Goal: Transaction & Acquisition: Purchase product/service

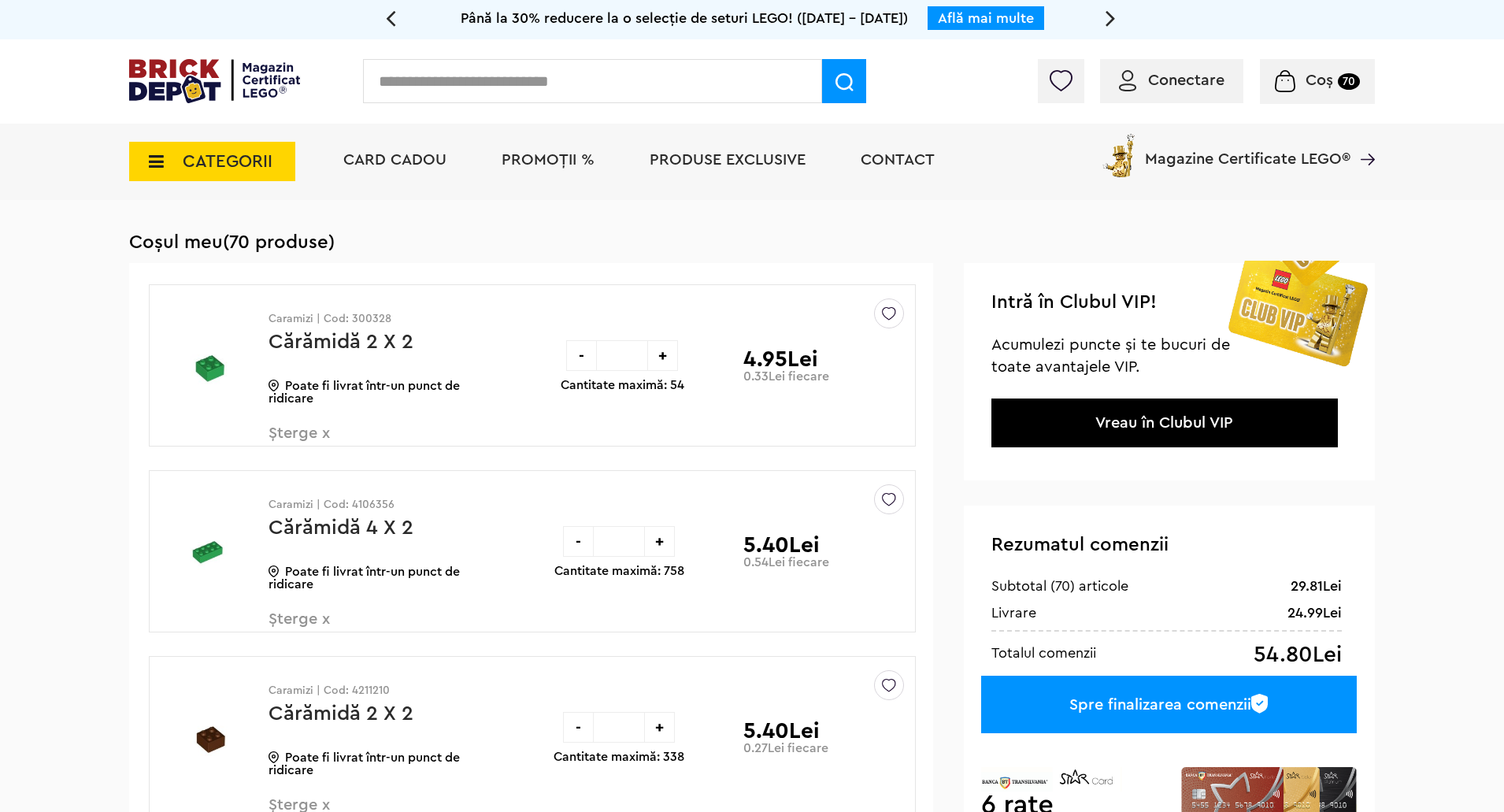
click at [304, 519] on link "Cărămidă 4 X 2" at bounding box center [341, 527] width 145 height 21
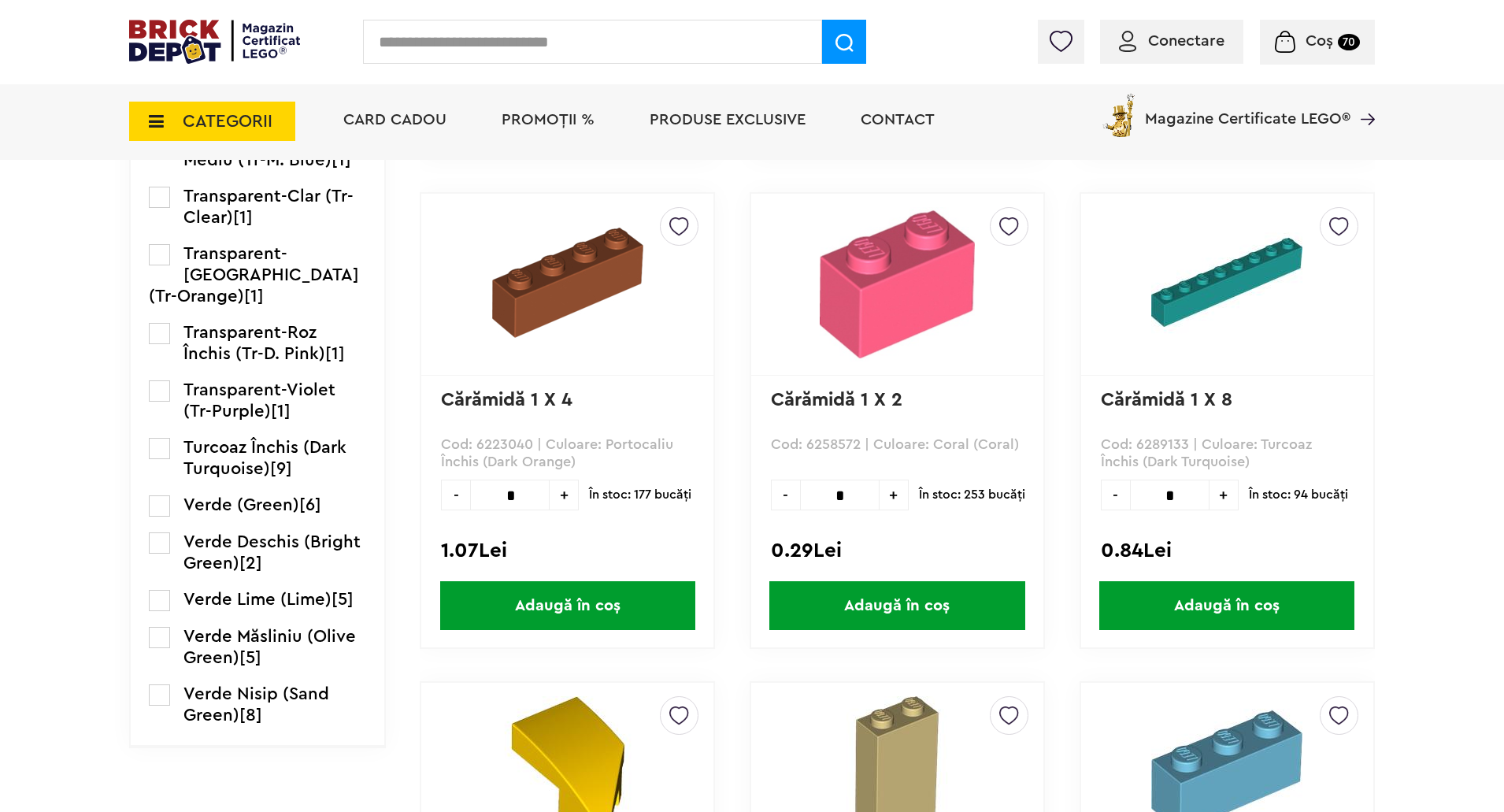
click at [258, 478] on span "Turcoaz Închis (Dark Turquoise)" at bounding box center [265, 457] width 163 height 38
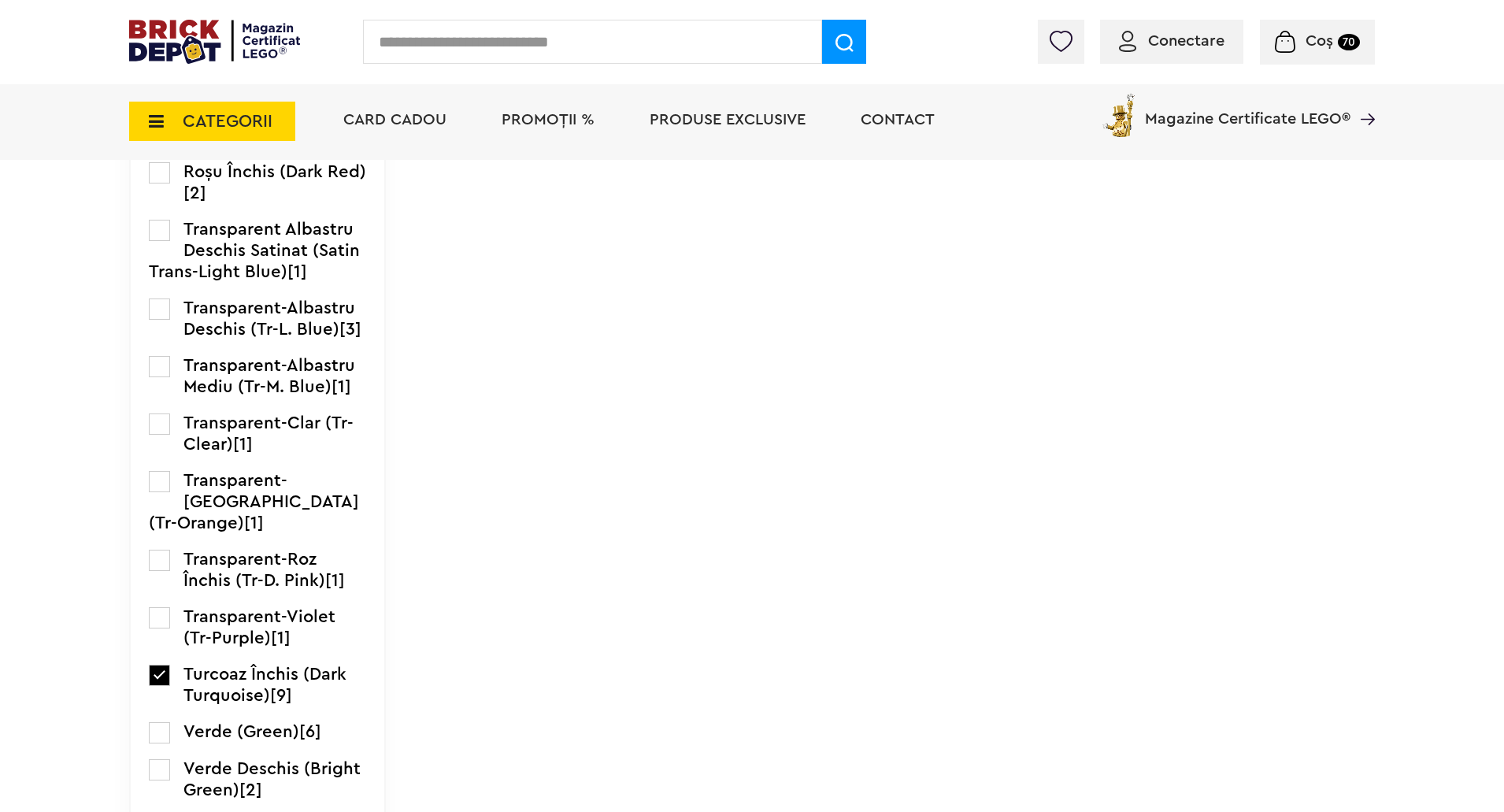
click at [161, 685] on label at bounding box center [160, 676] width 22 height 22
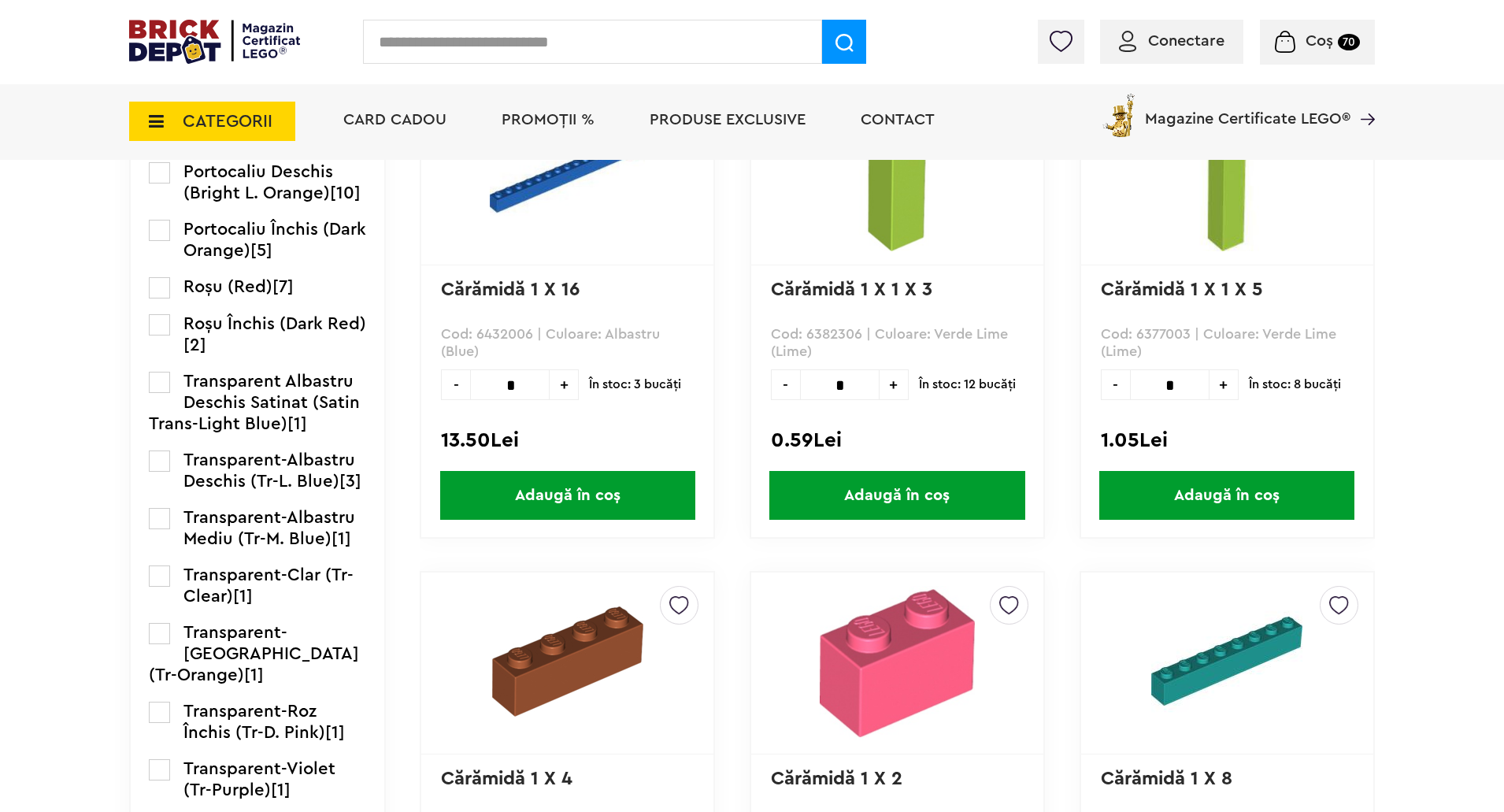
scroll to position [2322, 0]
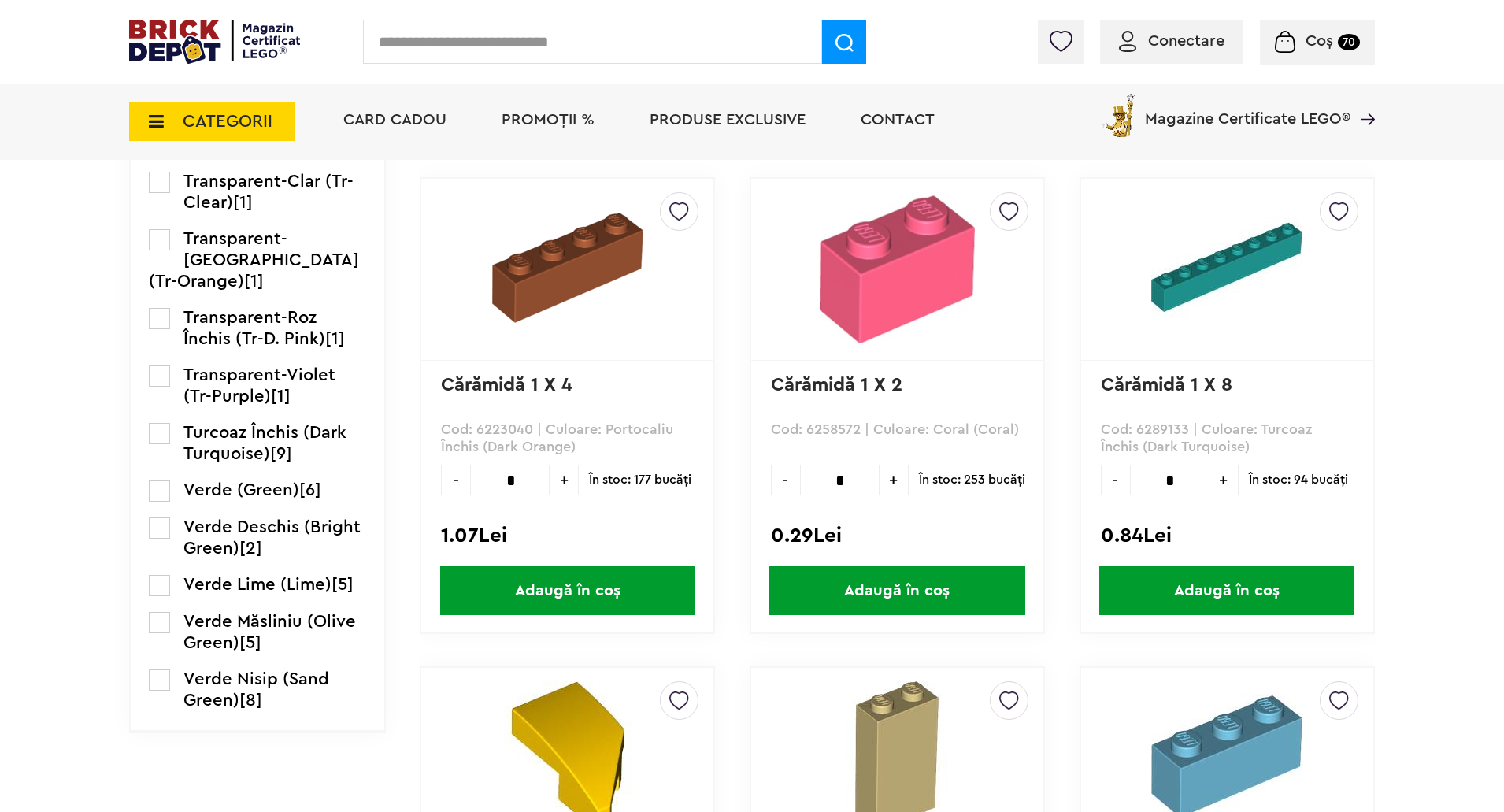
click at [243, 709] on span "Verde Nisip (Sand Green)" at bounding box center [256, 688] width 146 height 38
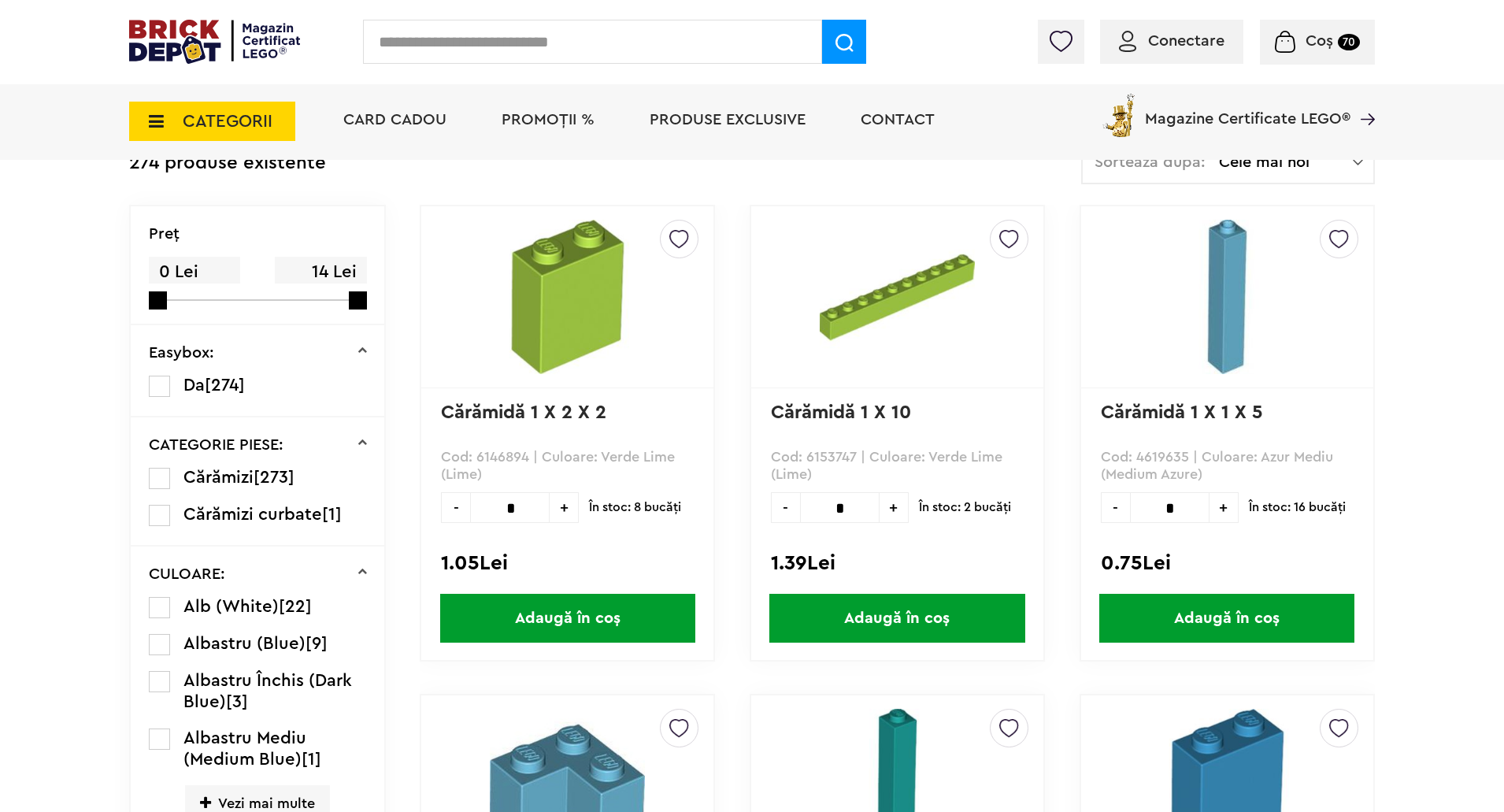
scroll to position [733, 0]
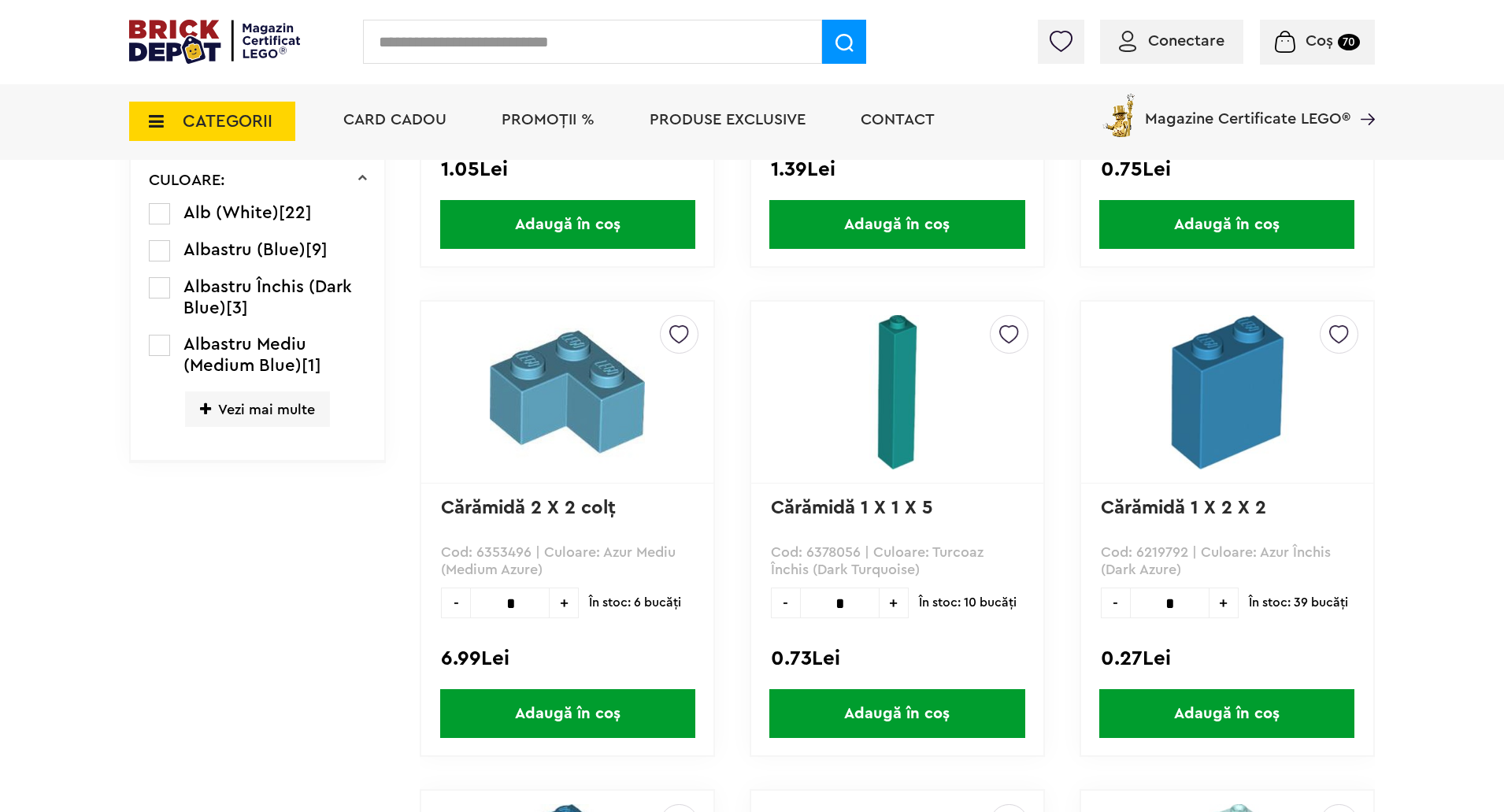
click at [294, 435] on ul "Alb (White) [22] Albastru (Blue) [9] Albastru Închis (Dark Blue) [3] Albastru M…" at bounding box center [258, 325] width 218 height 245
click at [304, 414] on span "Vezi mai multe" at bounding box center [258, 409] width 145 height 35
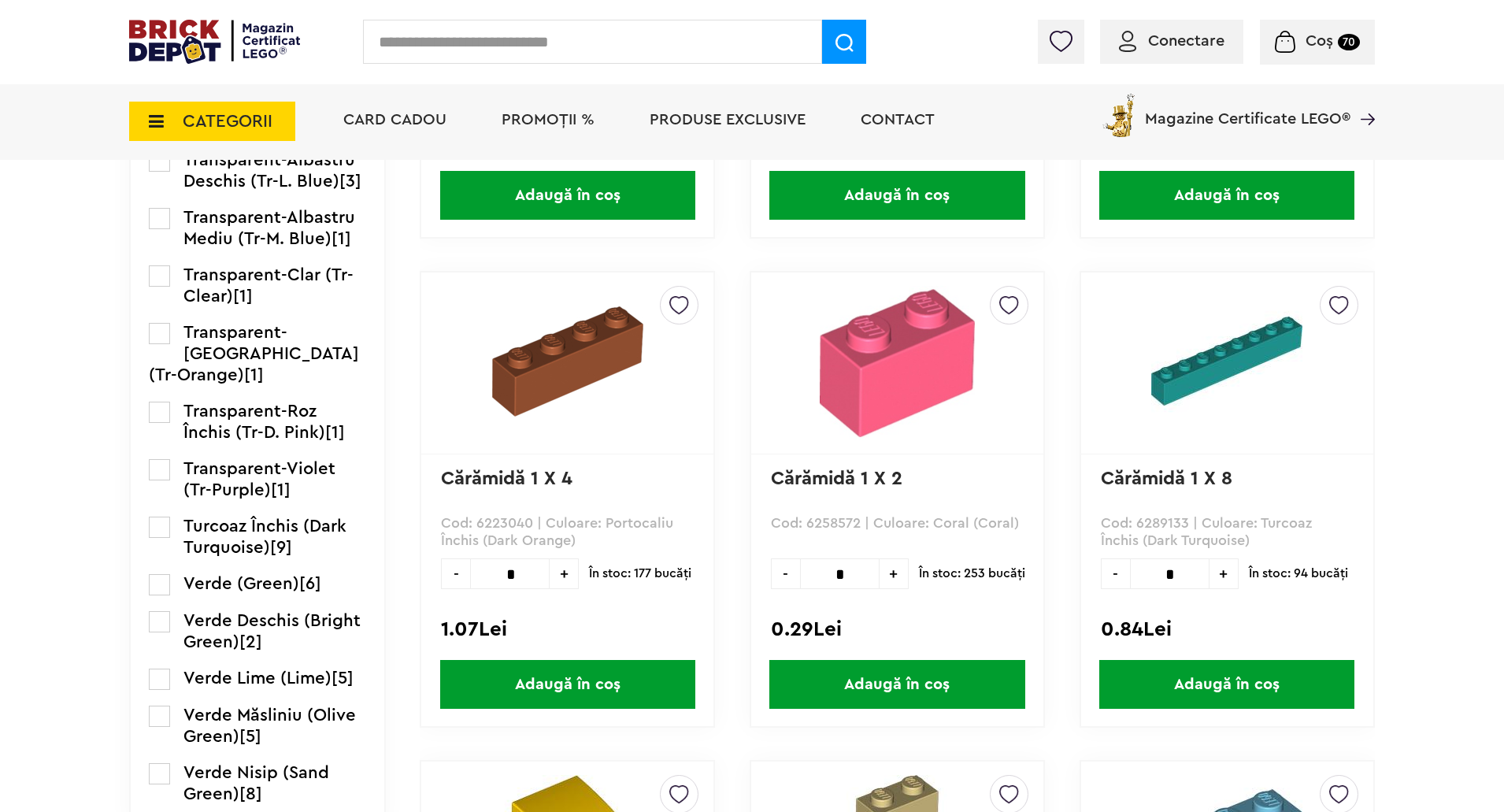
scroll to position [2465, 0]
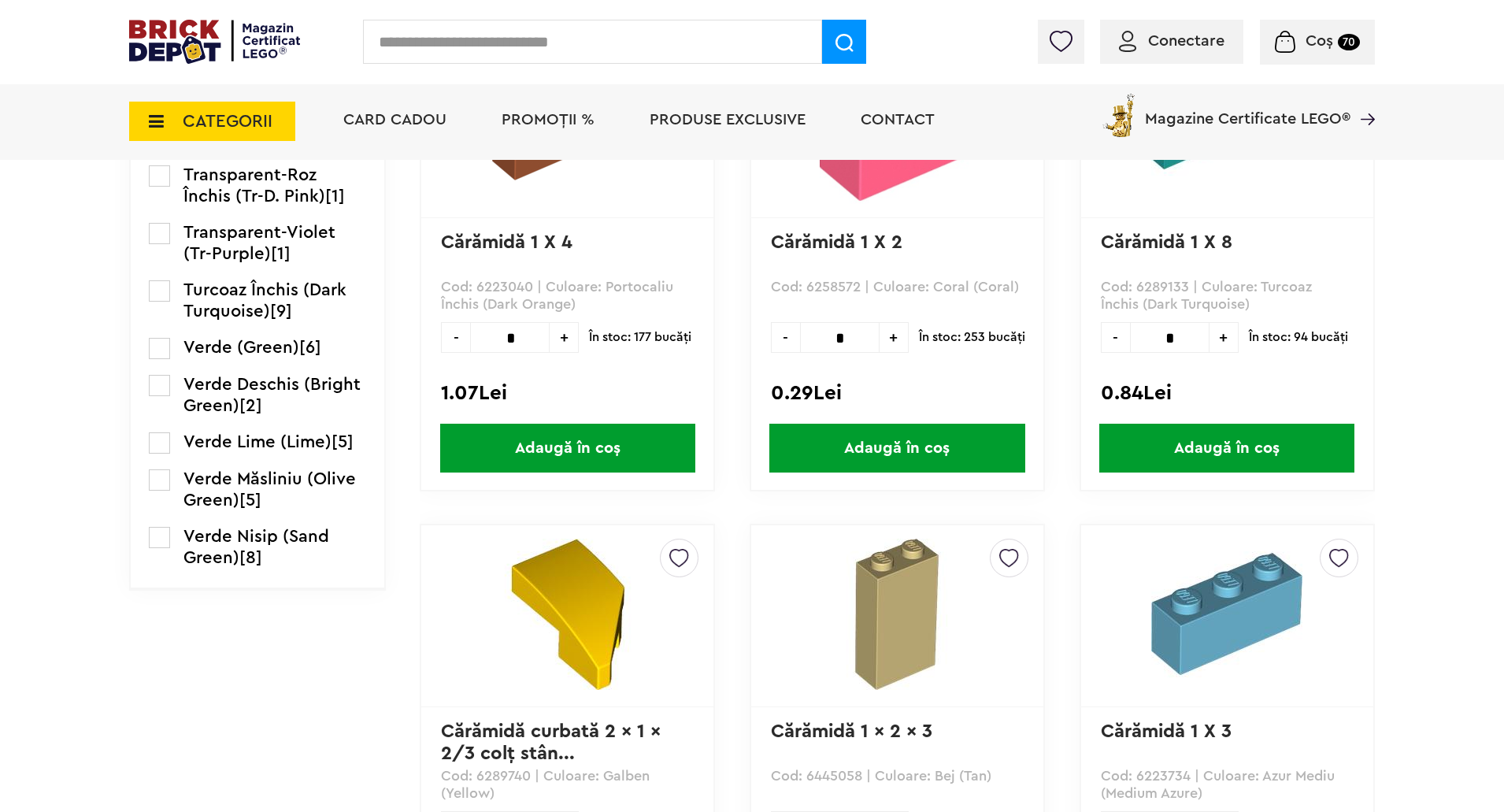
click at [230, 356] on span "Verde (Green)" at bounding box center [241, 347] width 116 height 18
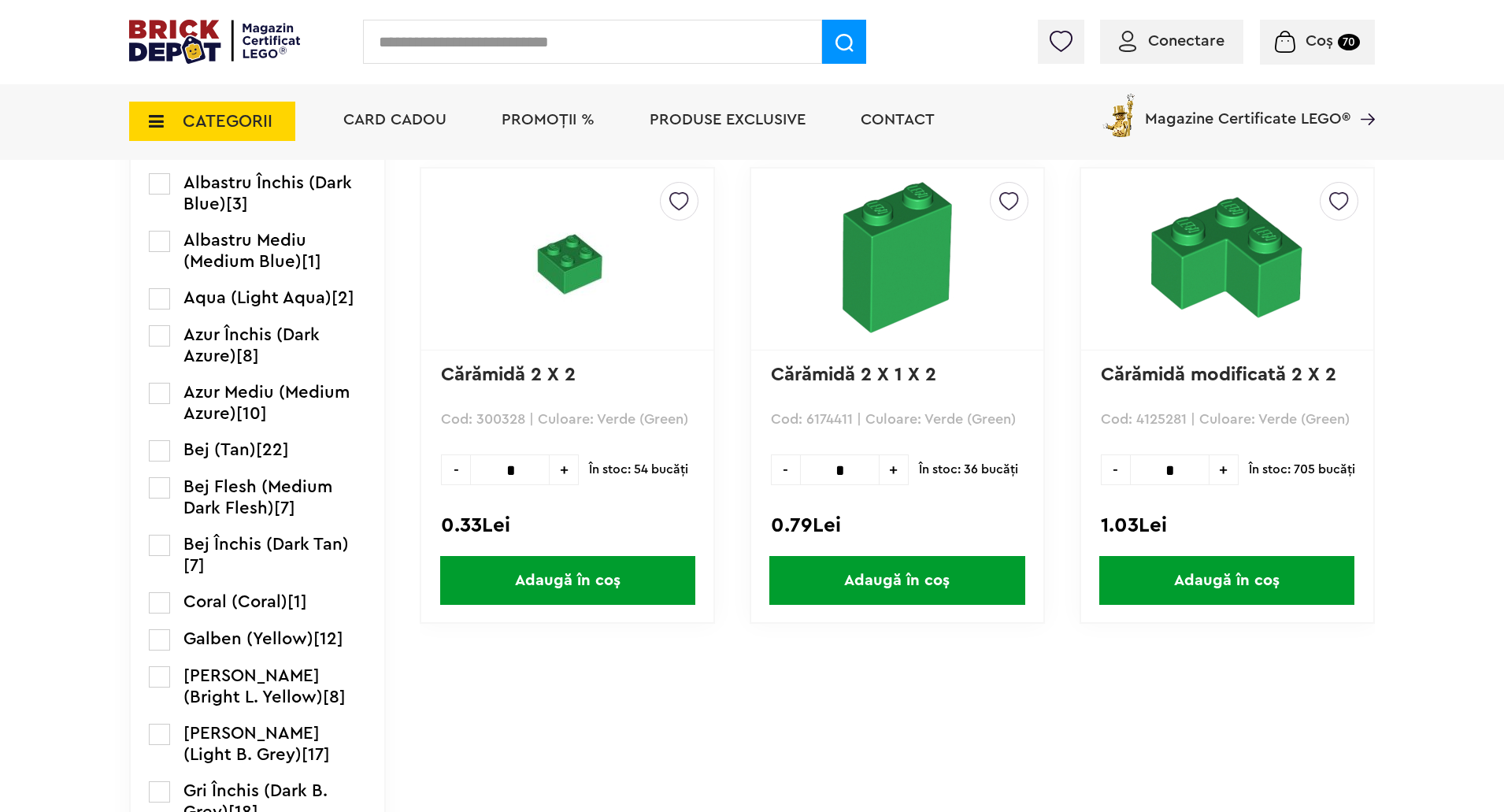
scroll to position [473, 0]
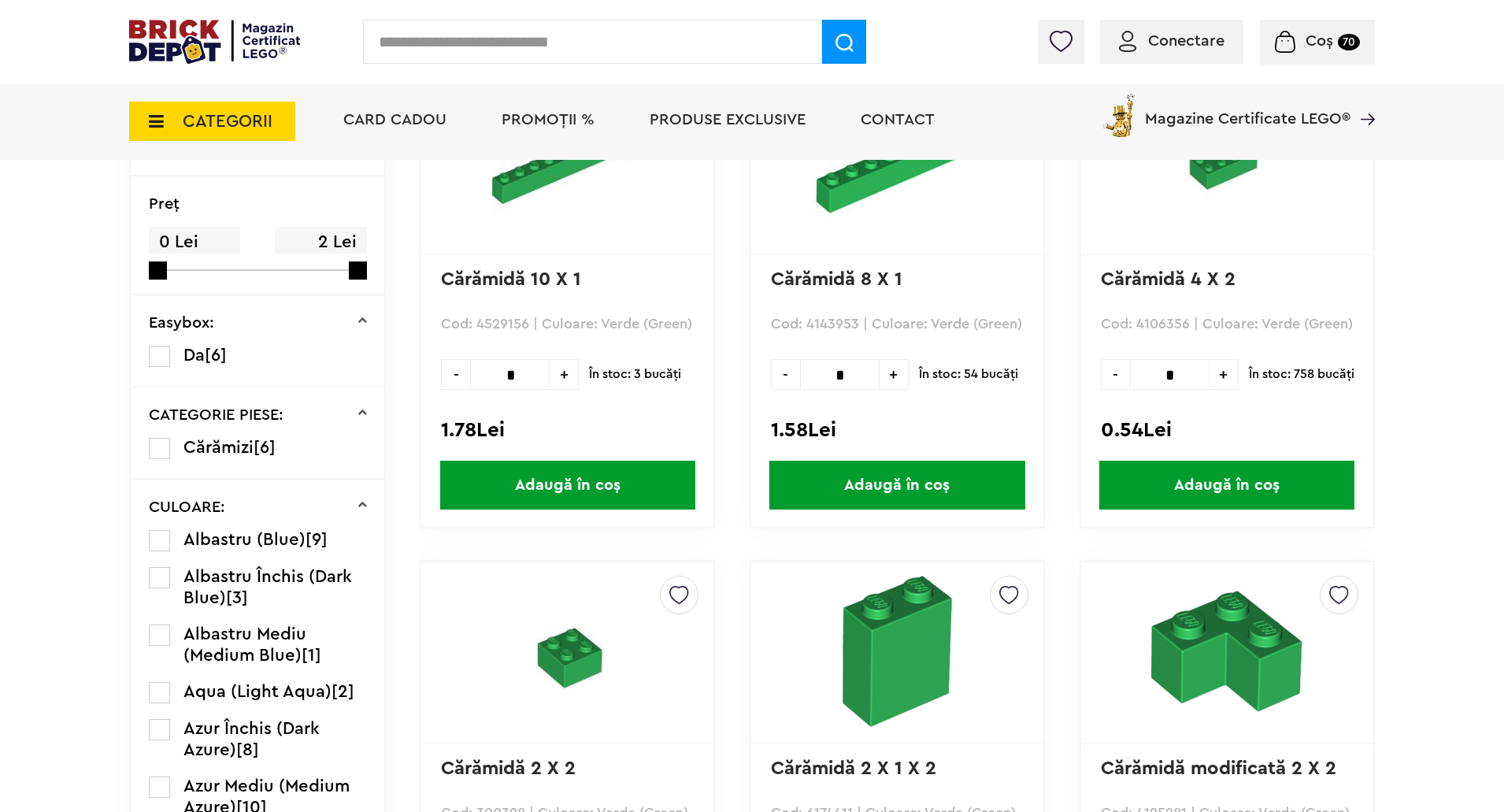
click at [1312, 41] on span "Coș" at bounding box center [1320, 41] width 27 height 16
